Goal: Information Seeking & Learning: Check status

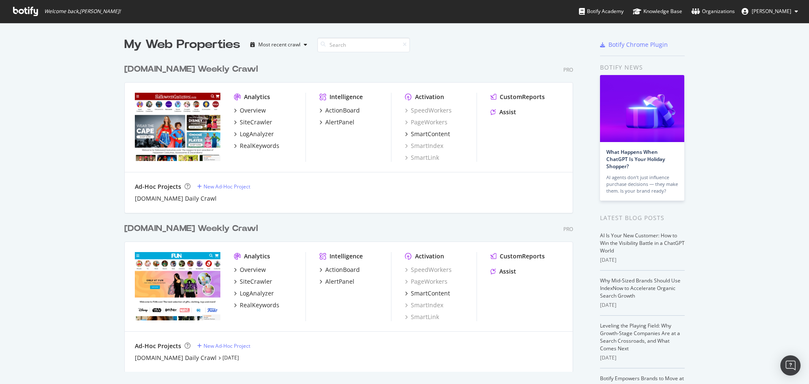
scroll to position [377, 796]
click at [66, 112] on div "My Web Properties Most recent crawl [DOMAIN_NAME] Weekly Crawl Pro Analytics Ov…" at bounding box center [404, 233] width 809 height 420
click at [246, 121] on div "SiteCrawler" at bounding box center [256, 122] width 32 height 8
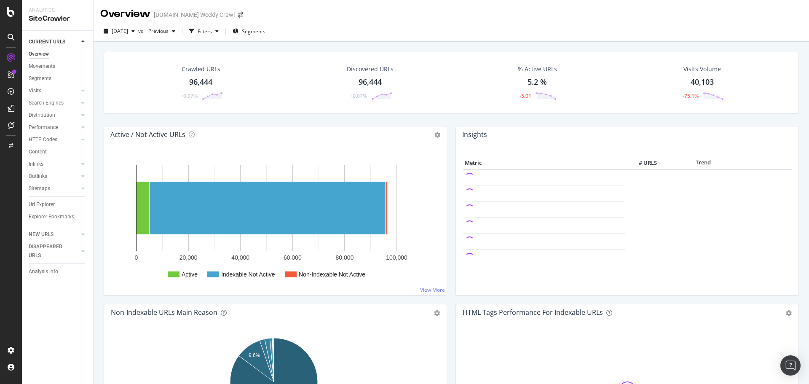
click at [96, 157] on div "Crawled URLs 96,444 +0.07% Discovered URLs 96,444 +0.07% % Active URLs 5.2 % -5…" at bounding box center [450, 234] width 715 height 384
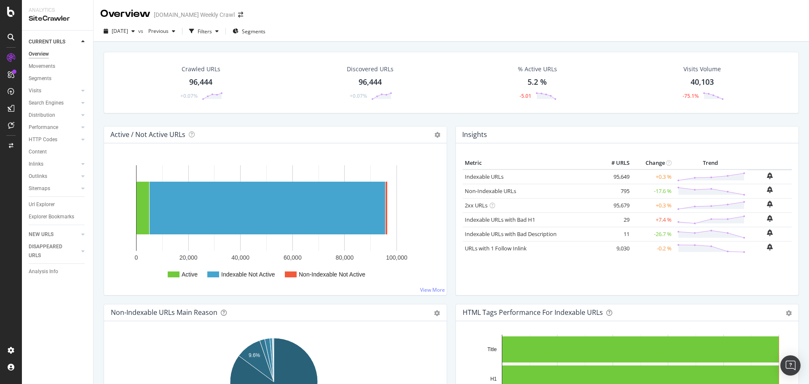
click at [783, 278] on div "Metric # URLS Change Trend Indexable URLs 95,649 +0.3 % Non-Indexable URLs 795 …" at bounding box center [626, 222] width 329 height 131
click at [789, 289] on div "Metric # URLS Change Trend Indexable URLs 95,649 +0.3 % Non-Indexable URLs 795 …" at bounding box center [627, 219] width 342 height 152
drag, startPoint x: 618, startPoint y: 16, endPoint x: 611, endPoint y: 28, distance: 13.9
click at [618, 16] on div "Overview [DOMAIN_NAME] Weekly Crawl" at bounding box center [450, 10] width 715 height 21
click at [499, 37] on div "[DATE] vs Previous Filters Segments" at bounding box center [450, 32] width 715 height 17
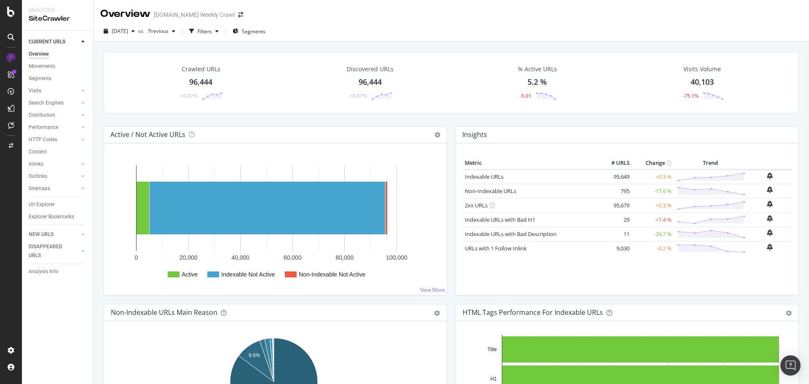
click at [499, 37] on div "[DATE] vs Previous Filters Segments" at bounding box center [450, 32] width 715 height 17
drag, startPoint x: 543, startPoint y: 27, endPoint x: 591, endPoint y: 46, distance: 51.9
click at [550, 28] on div "[DATE] vs Previous Filters Segments" at bounding box center [450, 32] width 715 height 17
click at [101, 115] on div "Crawled URLs 96,444 +0.07% Discovered URLs 96,444 +0.07% % Active URLs 5.2 % -5…" at bounding box center [450, 89] width 703 height 74
click at [96, 111] on div "Crawled URLs 96,444 +0.07% Discovered URLs 96,444 +0.07% % Active URLs 5.2 % -5…" at bounding box center [450, 234] width 715 height 384
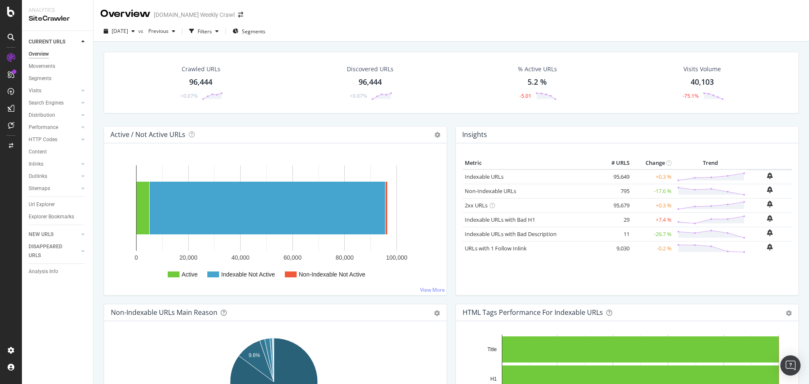
click at [95, 111] on div "Crawled URLs 96,444 +0.07% Discovered URLs 96,444 +0.07% % Active URLs 5.2 % -5…" at bounding box center [450, 234] width 715 height 384
click at [94, 111] on div "Crawled URLs 96,444 +0.07% Discovered URLs 96,444 +0.07% % Active URLs 5.2 % -5…" at bounding box center [450, 234] width 715 height 384
click at [448, 121] on div "Crawled URLs 96,444 +0.07% Discovered URLs 96,444 +0.07% % Active URLs 5.2 % -5…" at bounding box center [450, 89] width 703 height 74
drag, startPoint x: 449, startPoint y: 122, endPoint x: 438, endPoint y: 125, distance: 11.5
click at [449, 122] on div "Crawled URLs 96,444 +0.07% Discovered URLs 96,444 +0.07% % Active URLs 5.2 % -5…" at bounding box center [450, 89] width 703 height 74
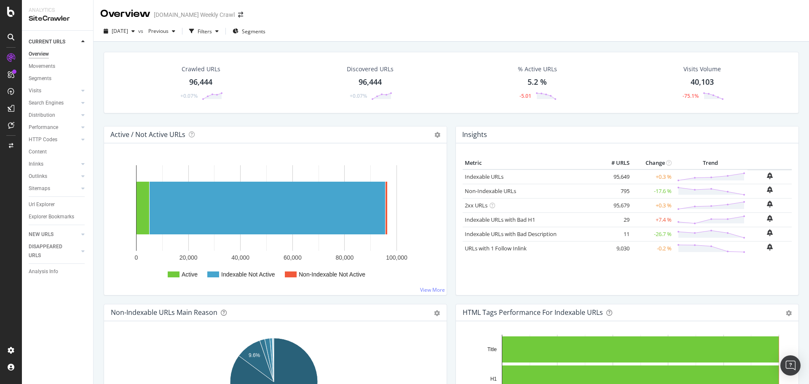
click at [97, 115] on div "Crawled URLs 96,444 +0.07% Discovered URLs 96,444 +0.07% % Active URLs 5.2 % -5…" at bounding box center [450, 234] width 715 height 384
click at [98, 113] on div "Crawled URLs 96,444 +0.07% Discovered URLs 96,444 +0.07% % Active URLs 5.2 % -5…" at bounding box center [450, 234] width 715 height 384
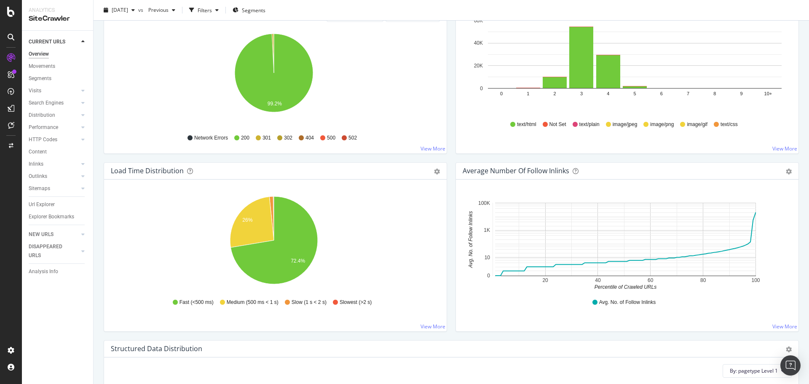
scroll to position [547, 0]
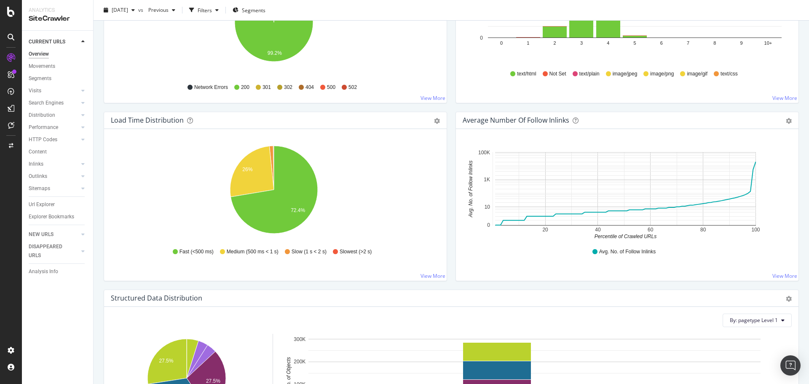
click at [102, 197] on div "Load Time Distribution Pie Table Export as CSV Add to Custom Report Hold CTRL w…" at bounding box center [275, 201] width 352 height 178
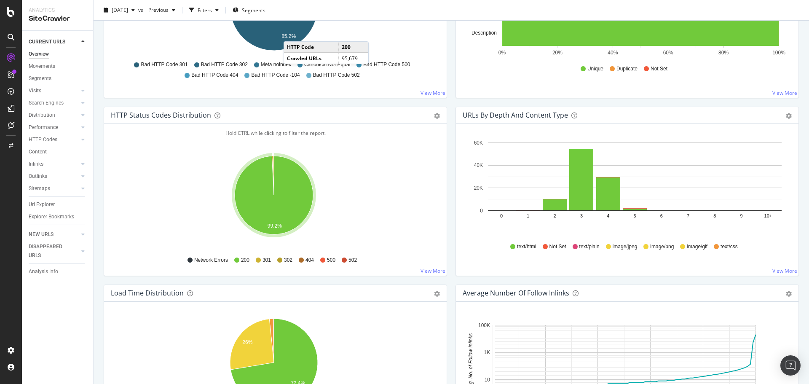
scroll to position [206, 0]
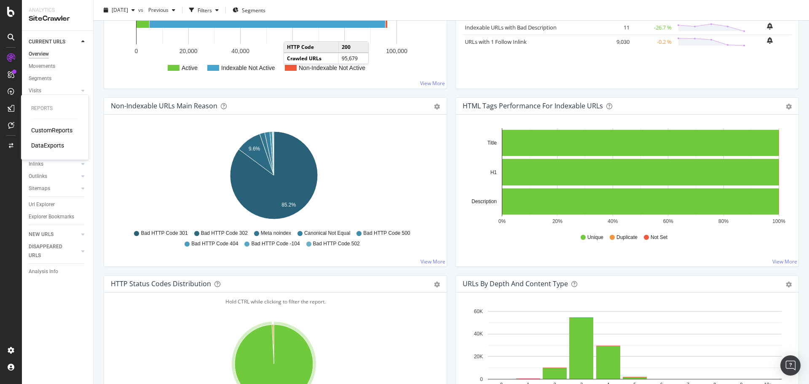
click at [44, 125] on div "Reports CustomReports DataExports" at bounding box center [54, 126] width 61 height 61
click at [44, 128] on div "CustomReports" at bounding box center [51, 130] width 41 height 8
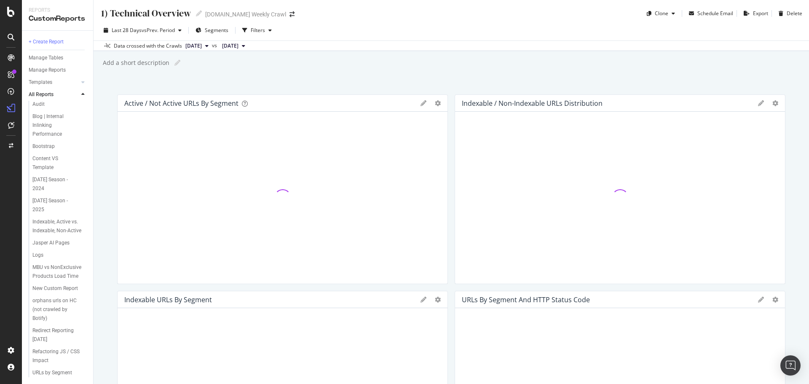
scroll to position [104, 0]
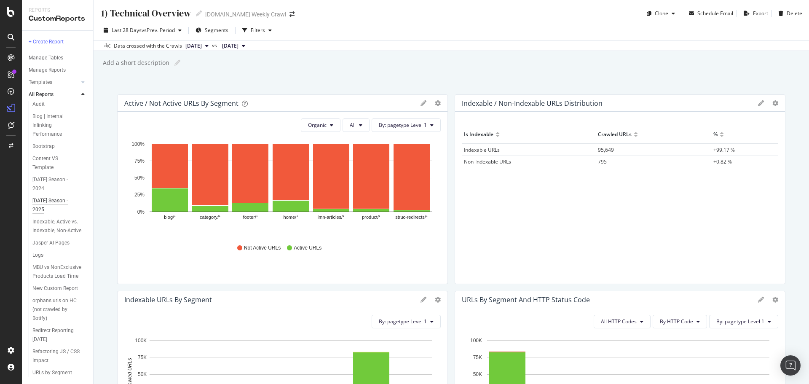
click at [35, 196] on div "[DATE] Season - 2025" at bounding box center [55, 205] width 47 height 18
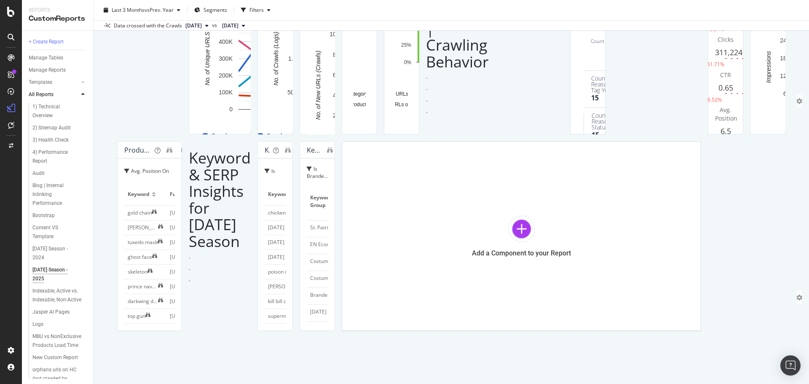
scroll to position [337, 0]
click at [310, 177] on span "footer" at bounding box center [318, 172] width 17 height 10
click at [110, 289] on div "[DATE] Season - [DATE] Season - 2025 [DOMAIN_NAME] Weekly Crawl Clone Schedule …" at bounding box center [450, 192] width 715 height 384
click at [104, 264] on div "[DATE] Season - [DATE] Season - 2025 [DOMAIN_NAME] Weekly Crawl Clone Schedule …" at bounding box center [450, 192] width 715 height 384
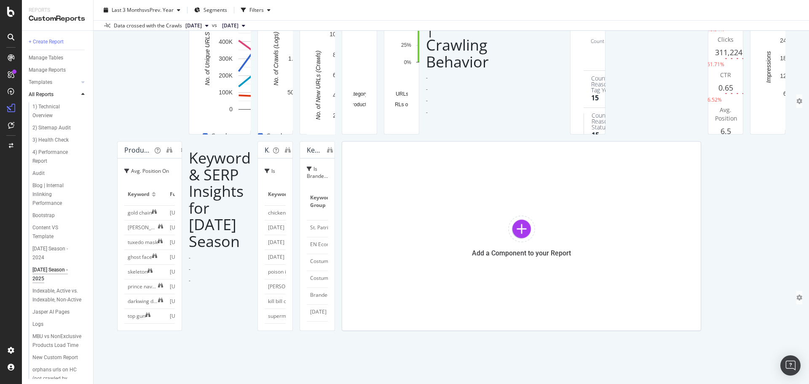
scroll to position [969, 0]
click at [426, 104] on p "-" at bounding box center [457, 100] width 63 height 7
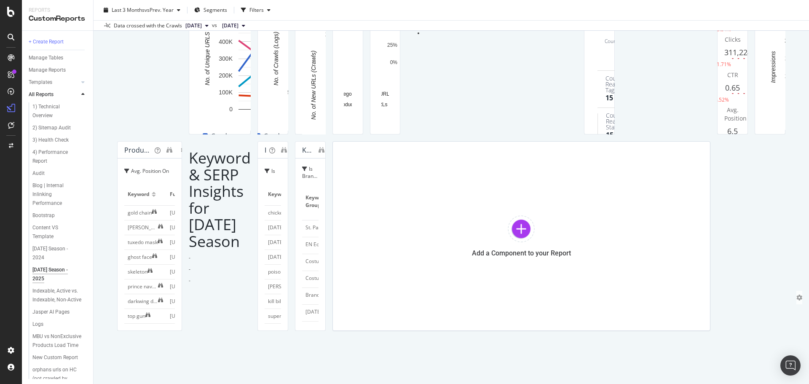
click at [227, 251] on div "Crawl Behavior Unique URLs Crawled By Search Engine Compare periods Week Week o…" at bounding box center [451, 138] width 668 height 386
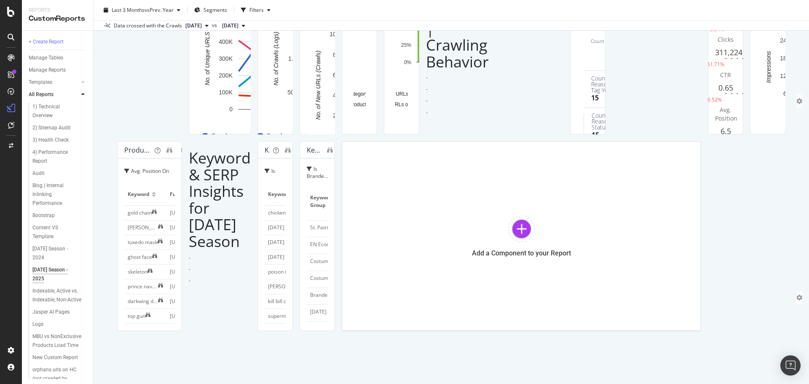
scroll to position [1727, 0]
click at [577, 315] on div "Crawl Behavior Unique URLs Crawled By Search Engine Compare periods Week Week o…" at bounding box center [451, 138] width 668 height 386
click at [163, 224] on icon at bounding box center [160, 226] width 5 height 5
click at [608, 276] on div "Crawl Behavior Unique URLs Crawled By Search Engine Compare periods Week Week o…" at bounding box center [451, 138] width 668 height 386
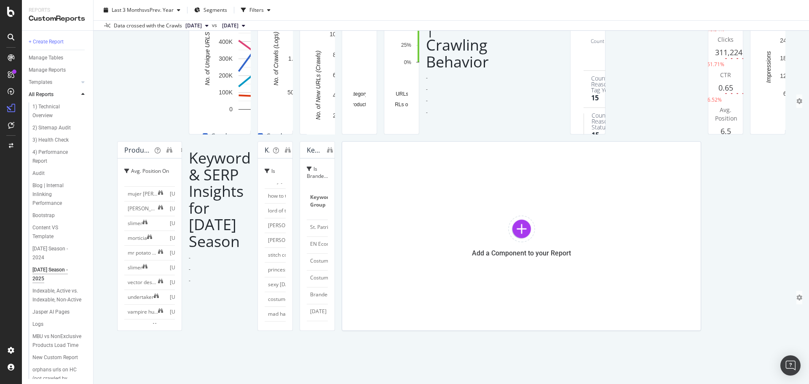
scroll to position [0, 0]
click at [104, 191] on div "[DATE] Season - [DATE] Season - 2025 [DOMAIN_NAME] Weekly Crawl Clone Schedule …" at bounding box center [450, 192] width 715 height 384
click at [106, 92] on div "[DATE] Season - [DATE] Season - 2025 [DOMAIN_NAME] Weekly Crawl Clone Schedule …" at bounding box center [450, 192] width 715 height 384
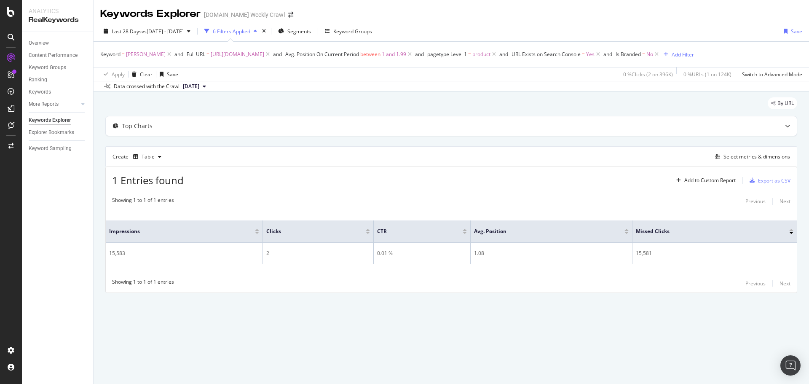
click at [451, 336] on div "Keywords Explorer HalloweenCostumes.com Weekly Crawl Last 28 Days vs 2024 May. …" at bounding box center [450, 192] width 715 height 384
click at [417, 336] on div "Keywords Explorer HalloweenCostumes.com Weekly Crawl Last 28 Days vs 2024 May. …" at bounding box center [450, 192] width 715 height 384
